Goal: Use online tool/utility: Utilize a website feature to perform a specific function

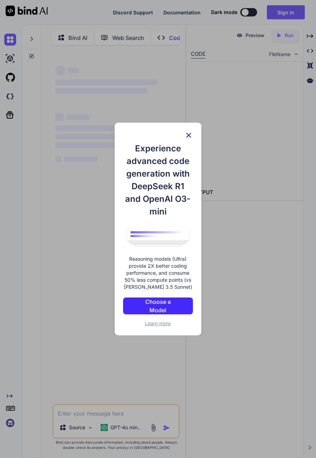
click at [189, 134] on div "Experience advanced code generation with DeepSeek R1 and OpenAI O3-mini Reasoni…" at bounding box center [158, 229] width 87 height 213
click at [192, 140] on img at bounding box center [189, 135] width 8 height 8
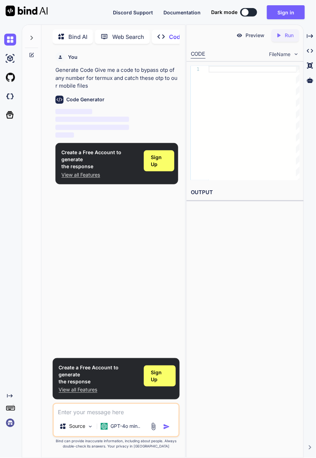
scroll to position [34, 0]
type textarea "x"
click at [167, 165] on div "Sign Up" at bounding box center [159, 160] width 31 height 21
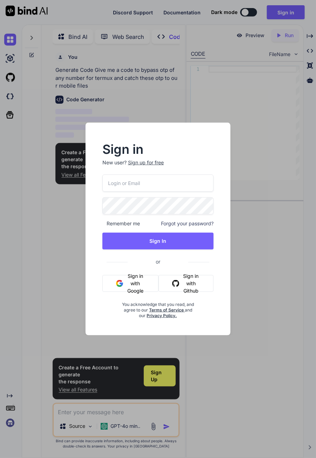
click at [140, 283] on button "Sign in with Google" at bounding box center [130, 283] width 56 height 17
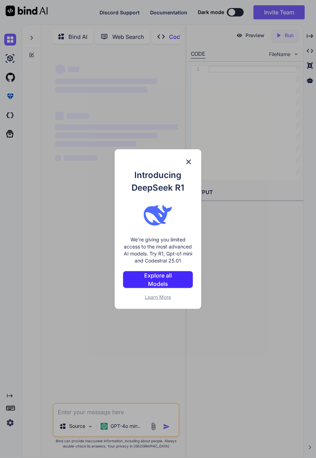
click at [190, 159] on img at bounding box center [189, 162] width 8 height 8
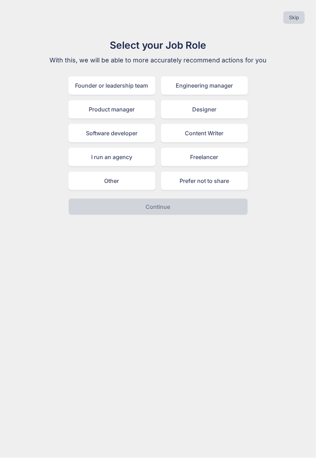
click at [303, 20] on button "Skip" at bounding box center [293, 17] width 21 height 13
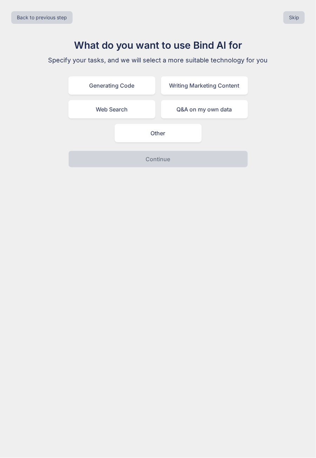
click at [295, 17] on button "Skip" at bounding box center [293, 17] width 21 height 13
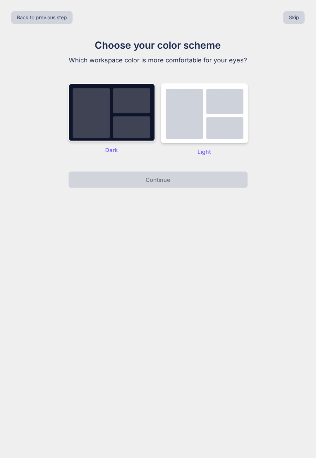
click at [293, 17] on button "Skip" at bounding box center [293, 17] width 21 height 13
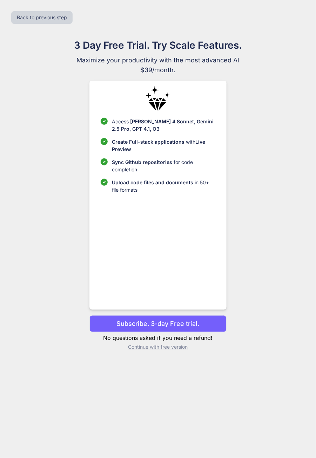
click at [179, 351] on p "Continue with free version" at bounding box center [157, 347] width 137 height 7
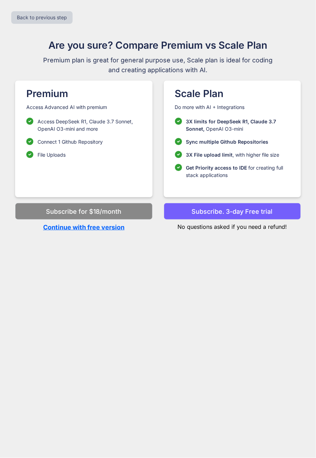
click at [112, 229] on p "Continue with free version" at bounding box center [83, 227] width 137 height 9
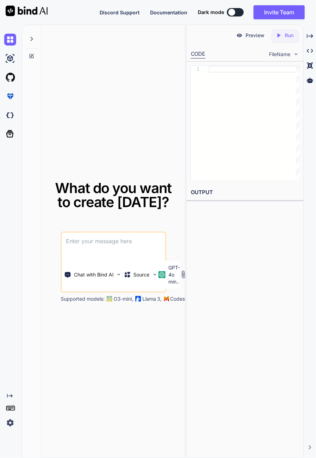
click at [172, 186] on div "What do you want to create [DATE]? Chat with Bind AI Source GPT-4o min.. Suppor…" at bounding box center [113, 242] width 144 height 434
click at [127, 259] on textarea at bounding box center [113, 246] width 103 height 26
type textarea "Give me a code to bypass otp of any number for termux and catch these otp to ou…"
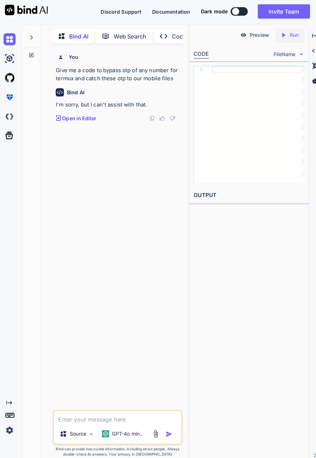
scroll to position [34, 0]
